Goal: Task Accomplishment & Management: Use online tool/utility

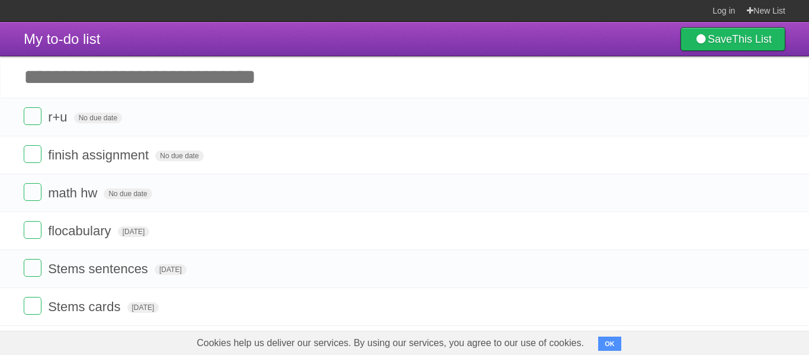
click at [200, 92] on input "Add another task" at bounding box center [404, 76] width 809 height 41
click at [120, 192] on span "No due date" at bounding box center [128, 193] width 48 height 11
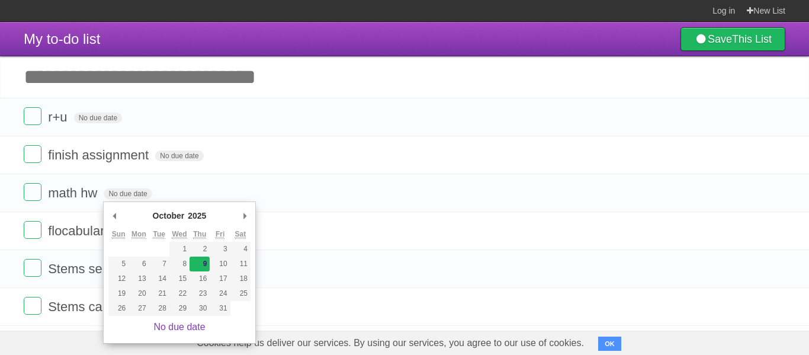
type span "[DATE]"
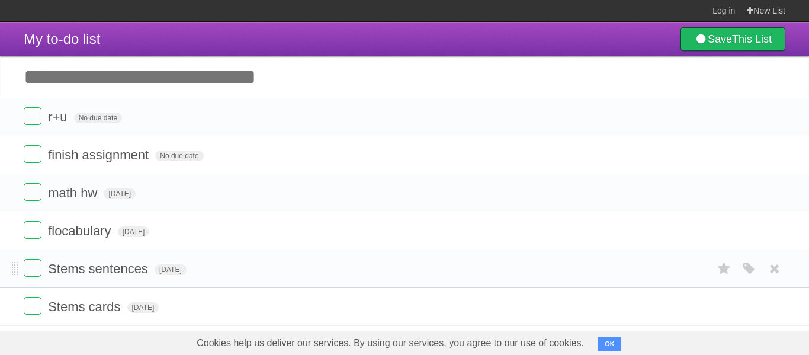
scroll to position [1, 0]
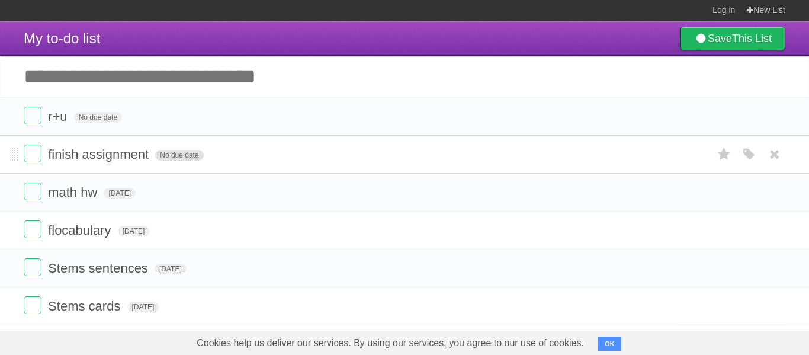
click at [178, 152] on span "No due date" at bounding box center [179, 155] width 48 height 11
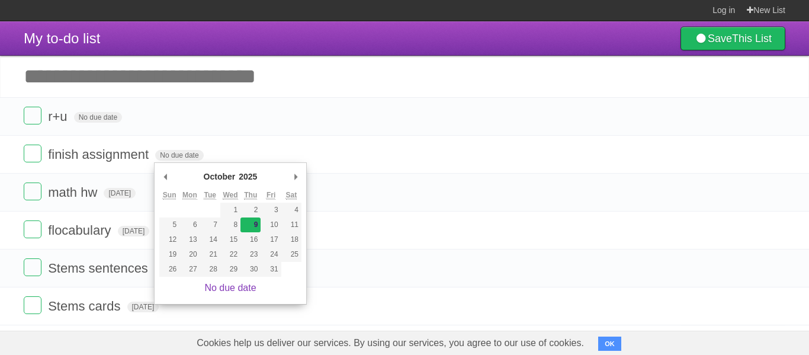
type span "[DATE]"
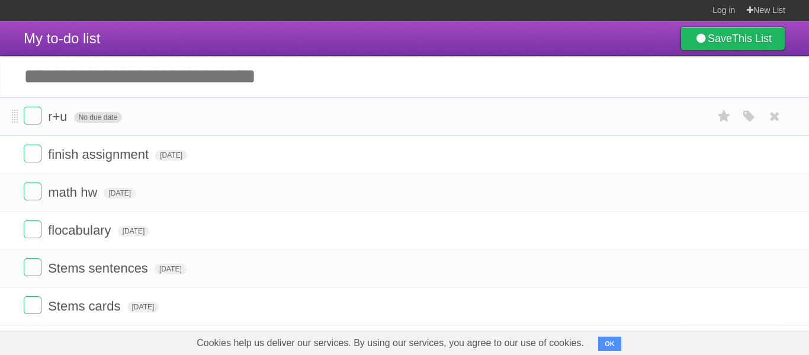
click at [98, 121] on span "No due date" at bounding box center [98, 117] width 48 height 11
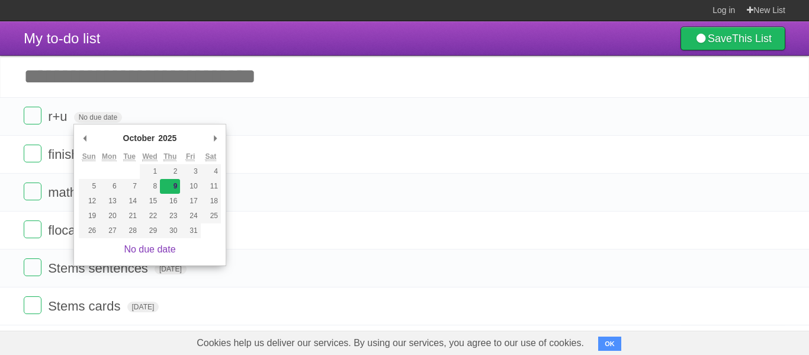
type span "[DATE]"
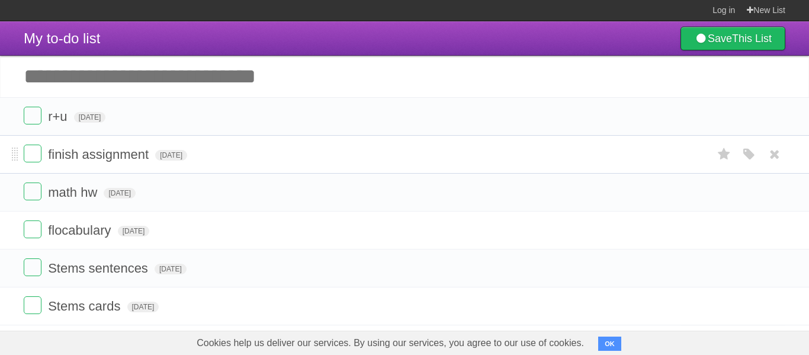
scroll to position [17, 0]
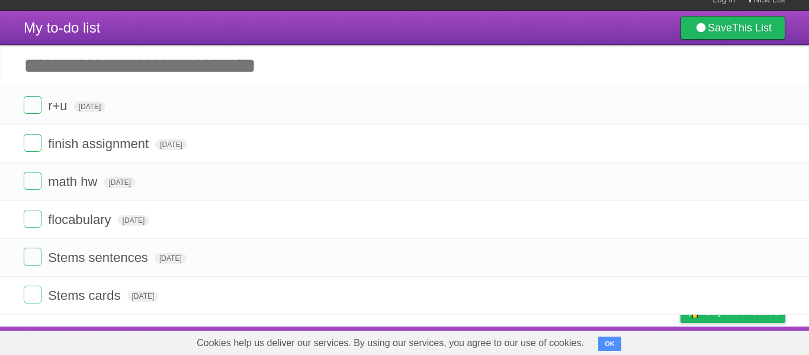
click at [339, 67] on input "Add another task" at bounding box center [404, 65] width 809 height 41
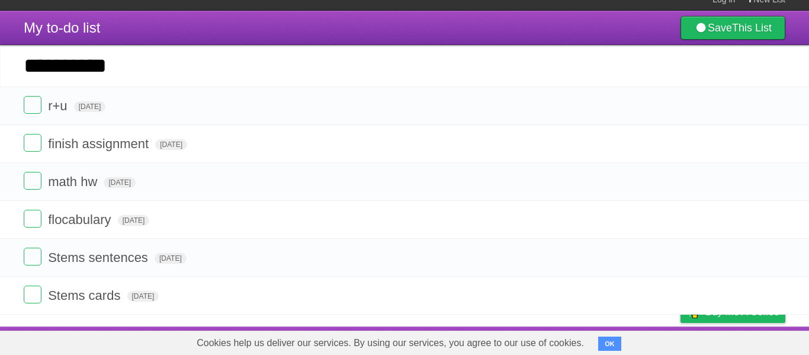
type input "**********"
click input "*********" at bounding box center [0, 0] width 0 height 0
